Goal: Navigation & Orientation: Find specific page/section

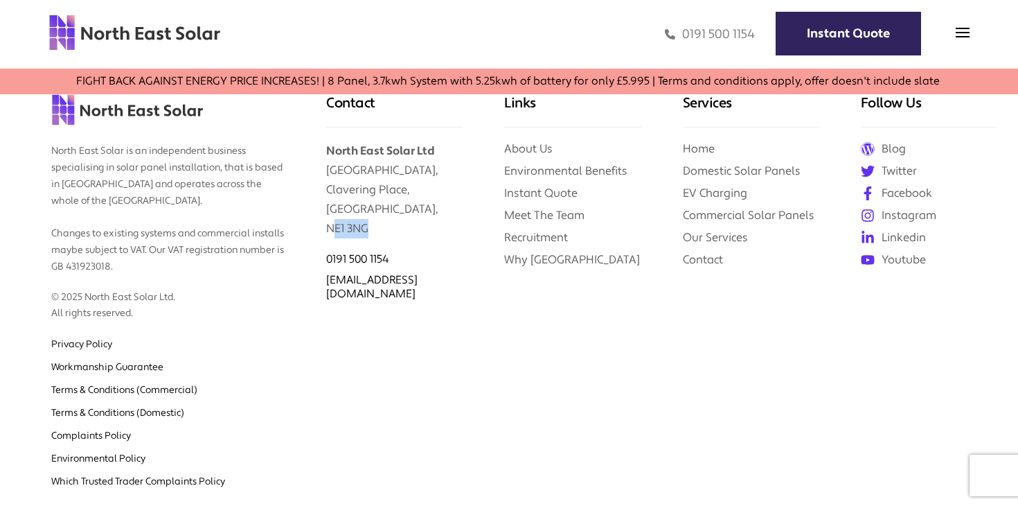
scroll to position [3461, 0]
click at [565, 189] on link "Instant Quote" at bounding box center [540, 192] width 73 height 15
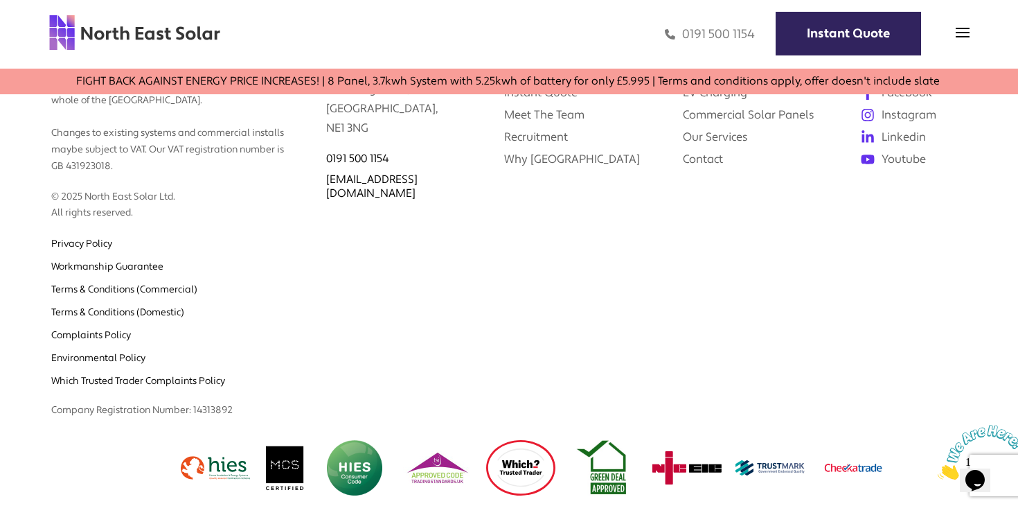
scroll to position [3596, 0]
